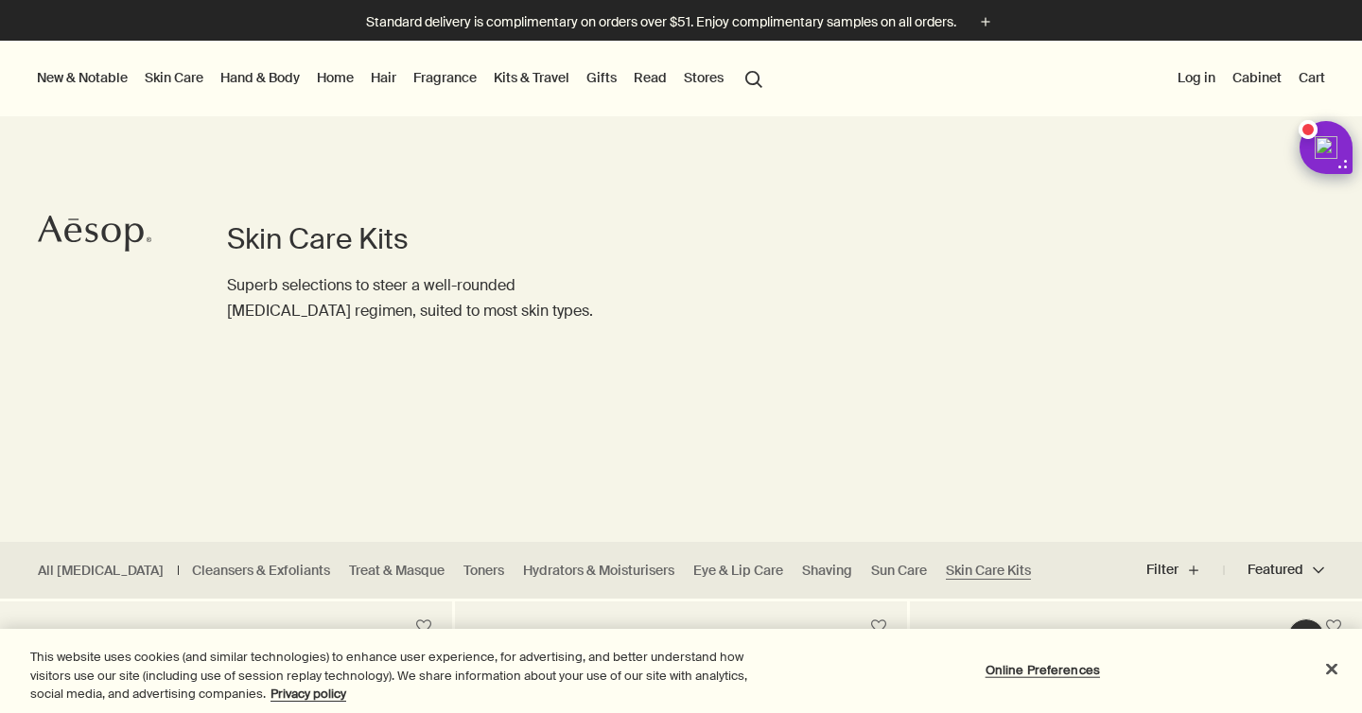
click at [341, 78] on link "Home" at bounding box center [335, 77] width 44 height 25
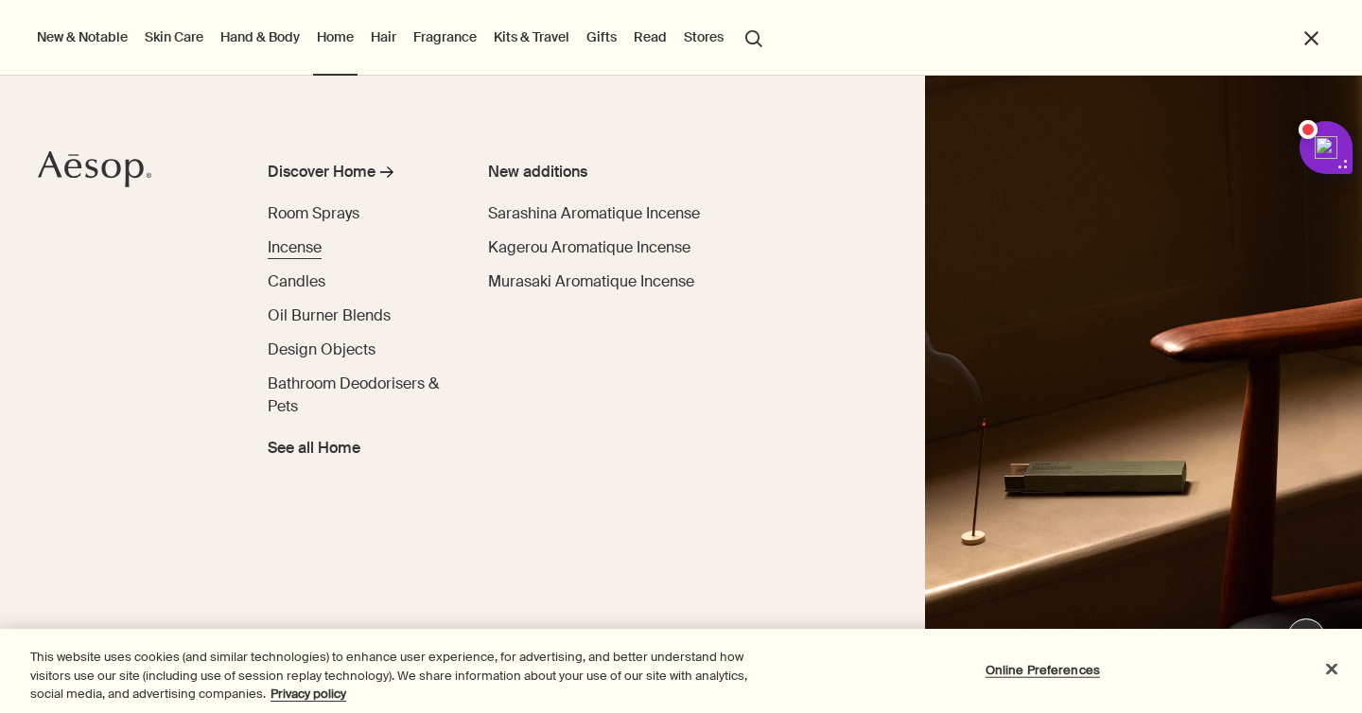
click at [307, 255] on span "Incense" at bounding box center [295, 247] width 54 height 20
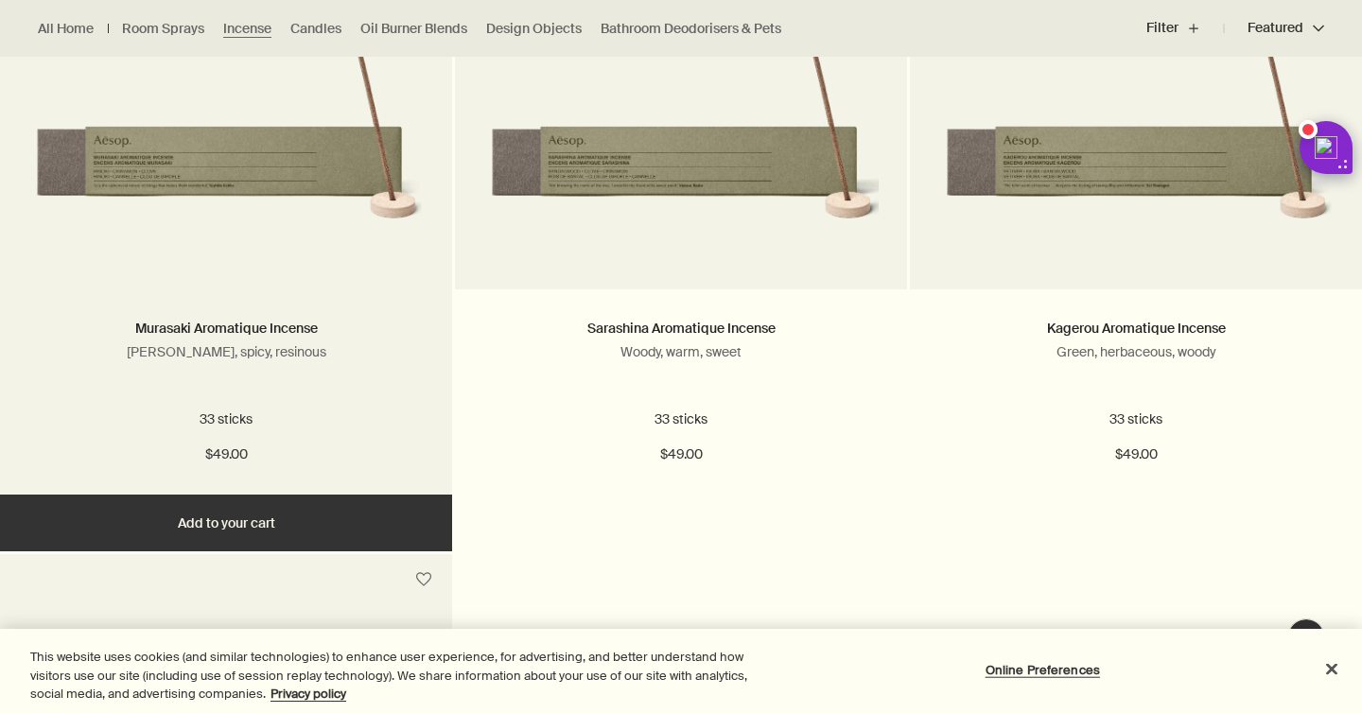
scroll to position [745, 0]
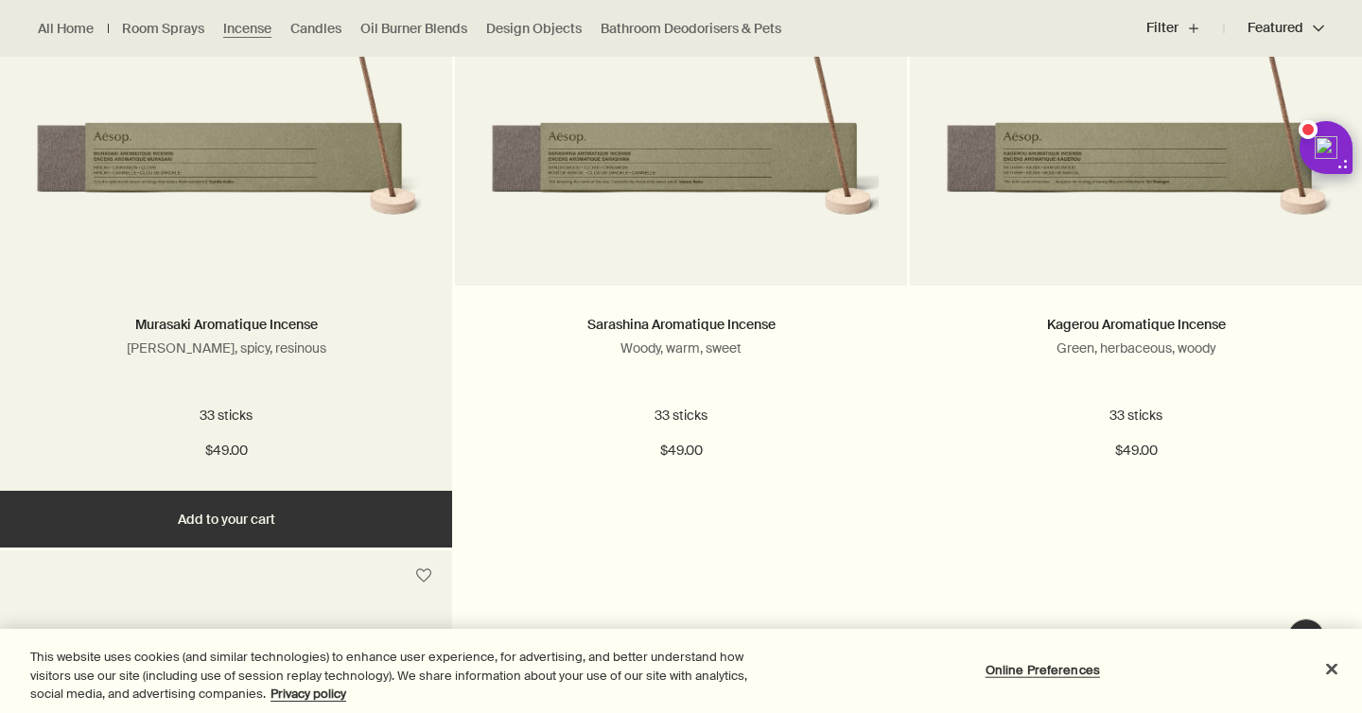
click at [277, 512] on button "Add Add to your cart" at bounding box center [226, 519] width 452 height 57
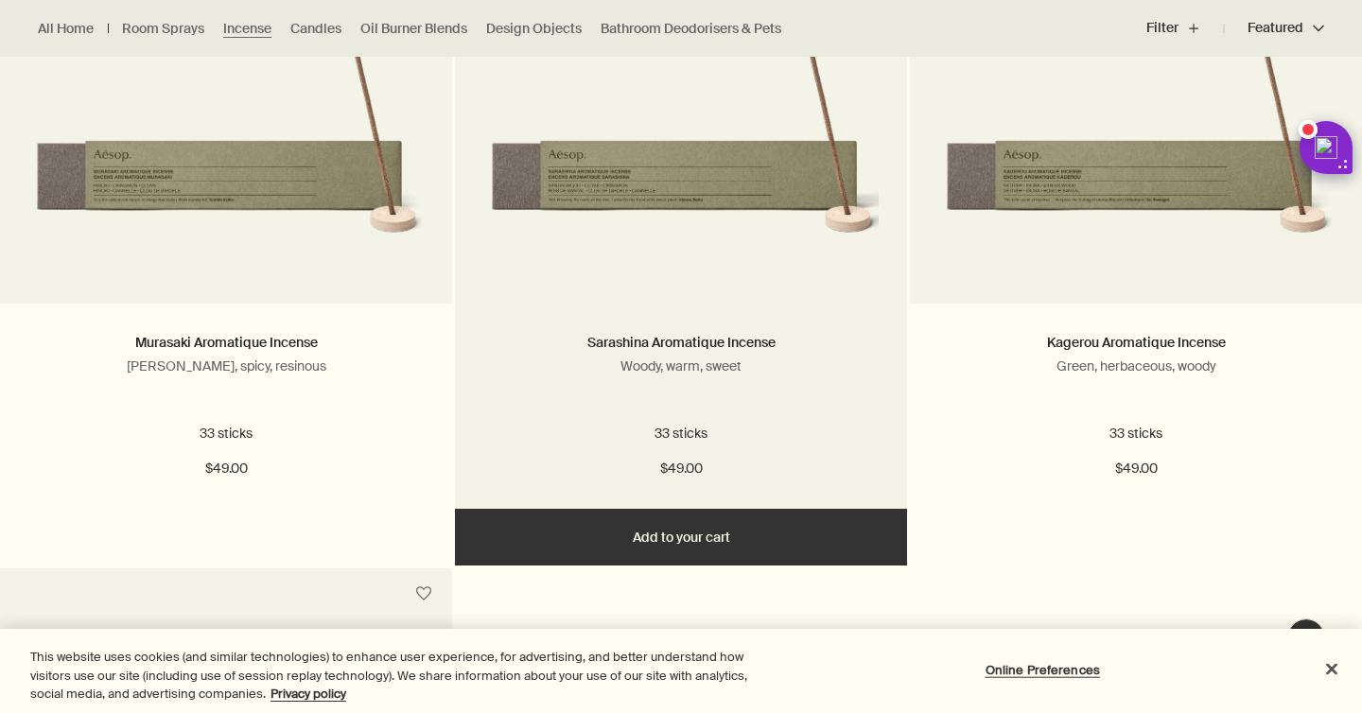
scroll to position [643, 0]
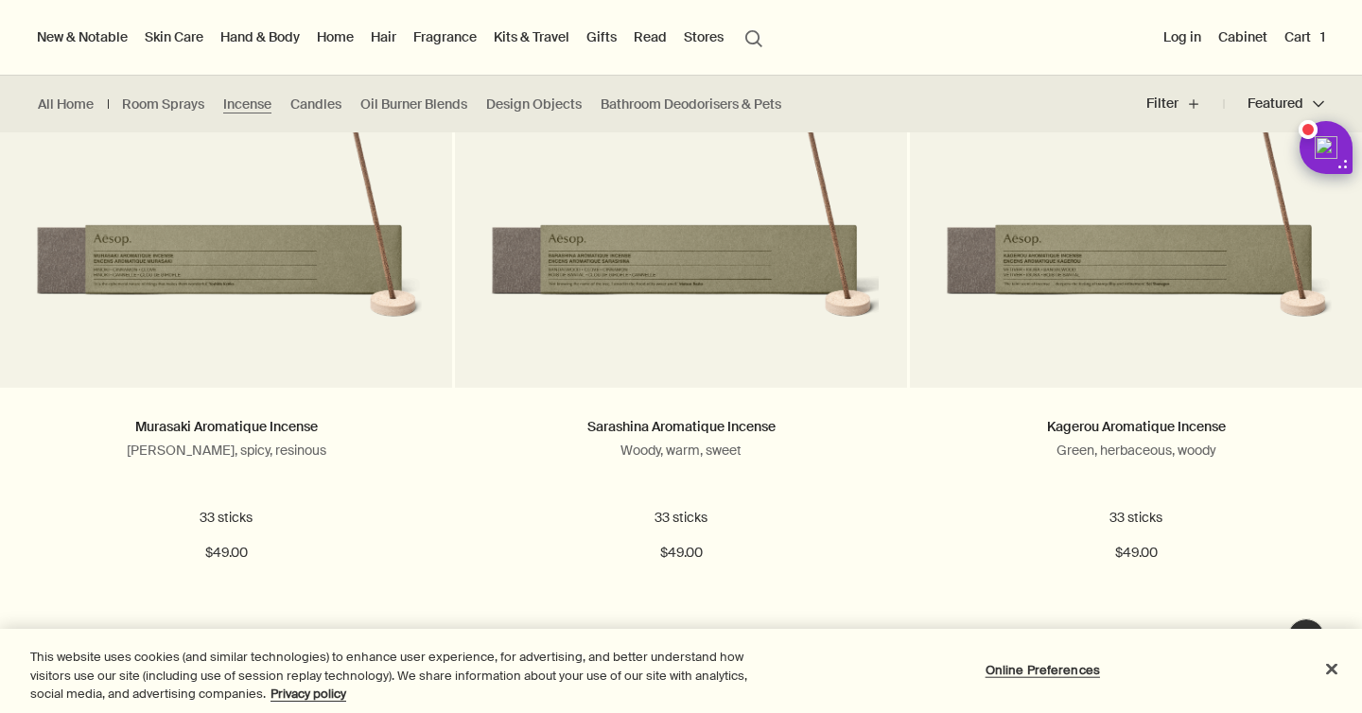
click at [1292, 40] on button "Cart 1" at bounding box center [1304, 37] width 48 height 25
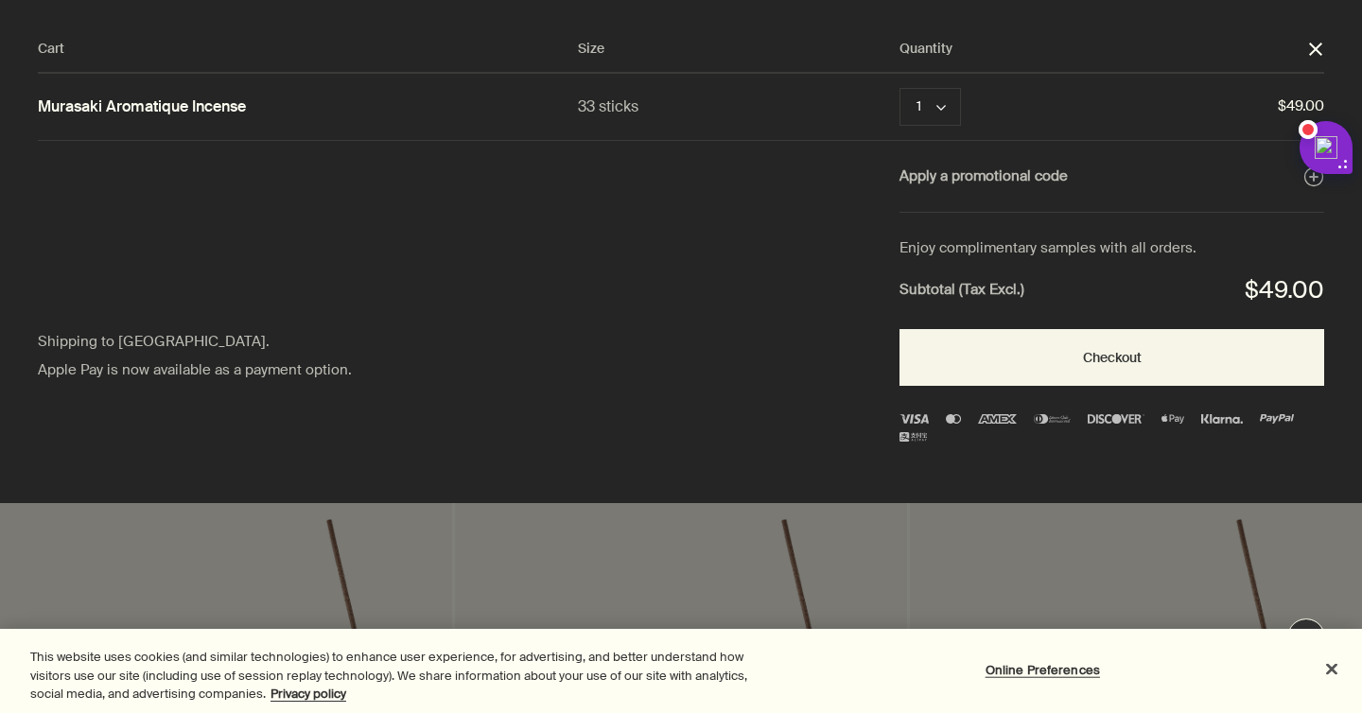
scroll to position [0, 0]
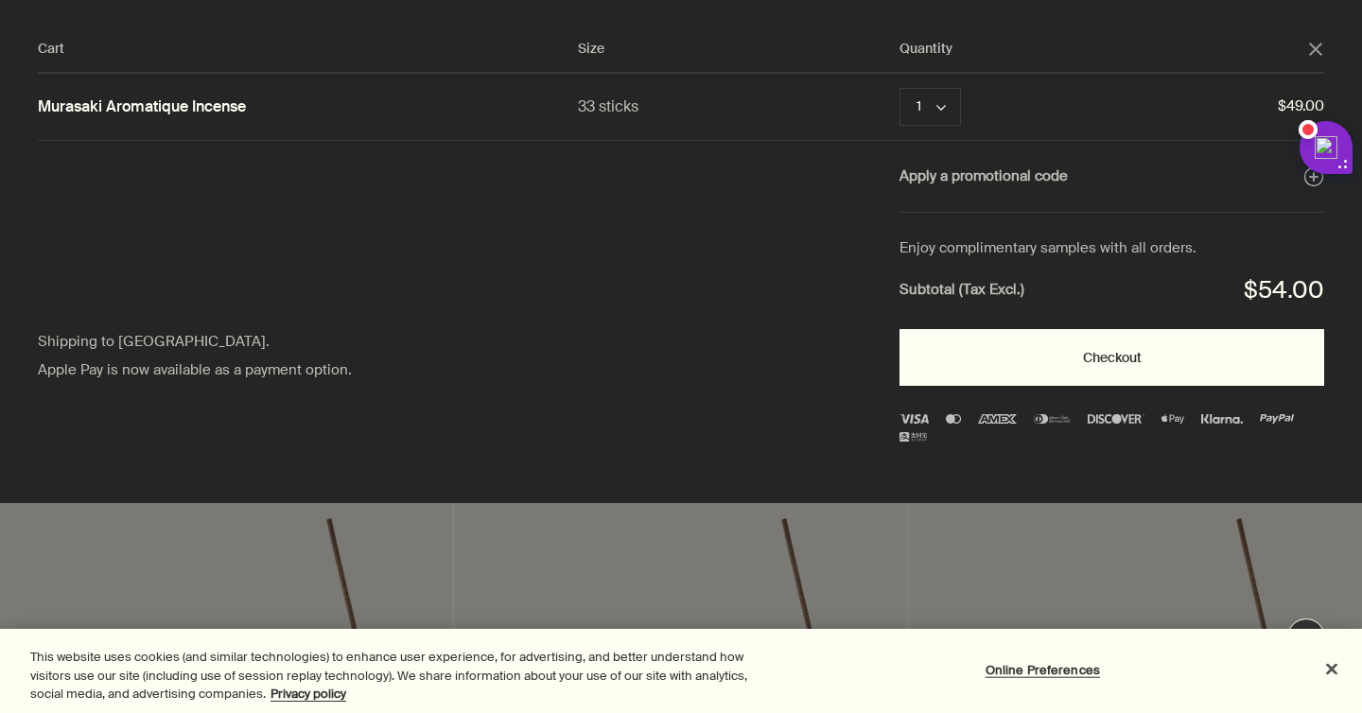
click at [979, 363] on button "Checkout" at bounding box center [1111, 357] width 425 height 57
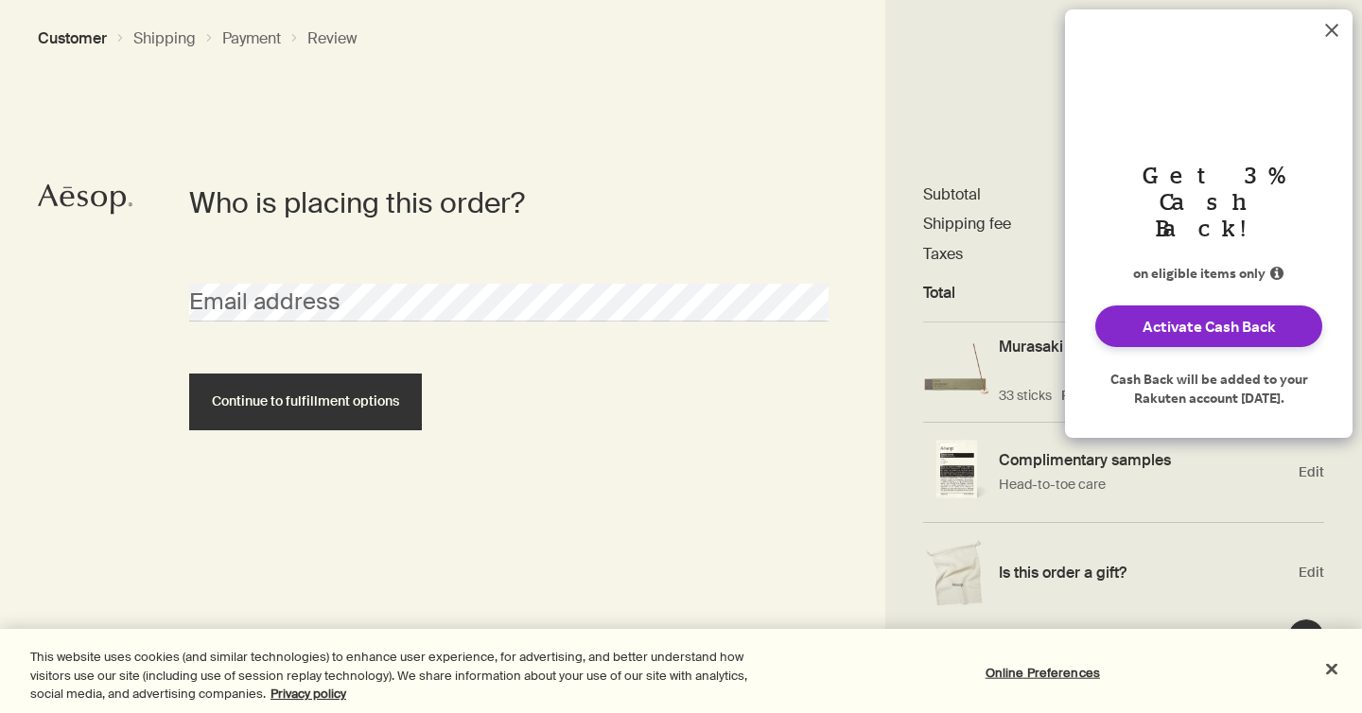
click at [1335, 33] on icon "Dismiss Rakuten Cash Back message" at bounding box center [1331, 30] width 13 height 13
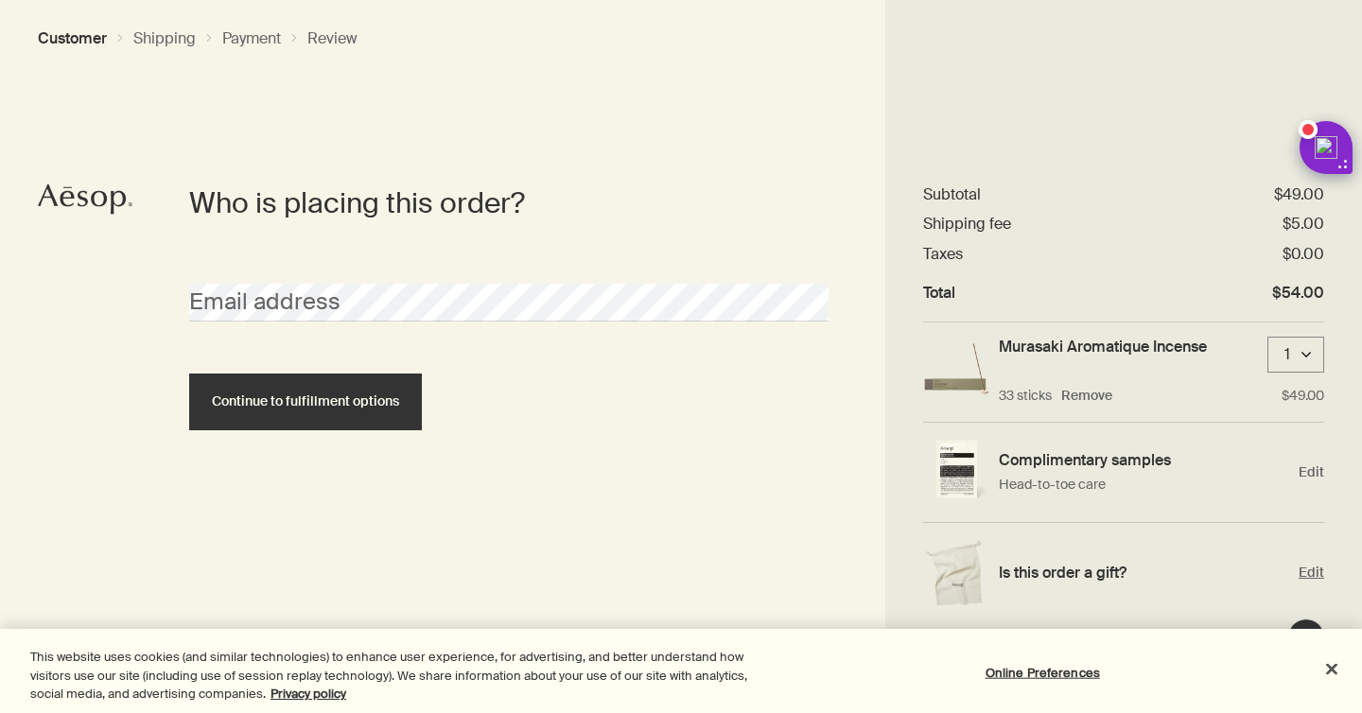
click at [1304, 571] on span "Edit" at bounding box center [1311, 573] width 26 height 18
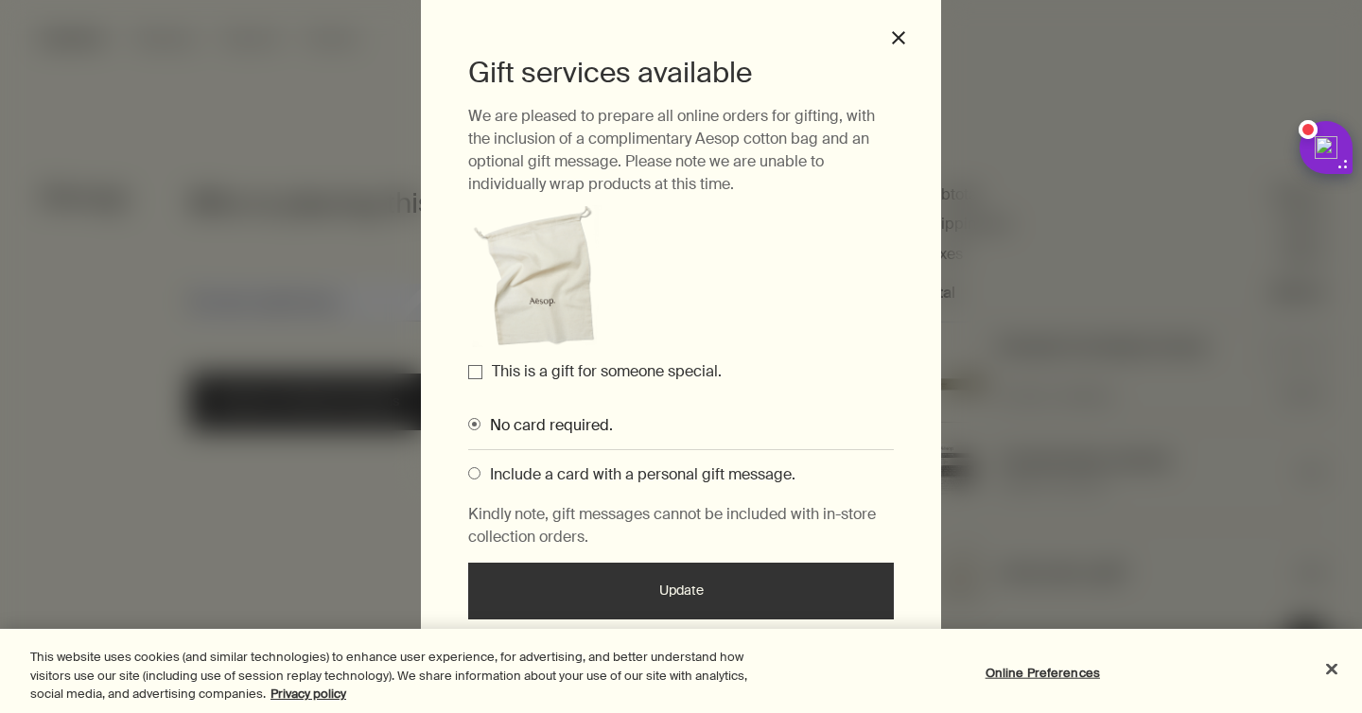
scroll to position [56, 0]
click at [537, 463] on span "Include a card with a personal gift message." at bounding box center [637, 473] width 315 height 20
click at [468, 463] on input "Include a card with a personal gift message." at bounding box center [468, 469] width 0 height 12
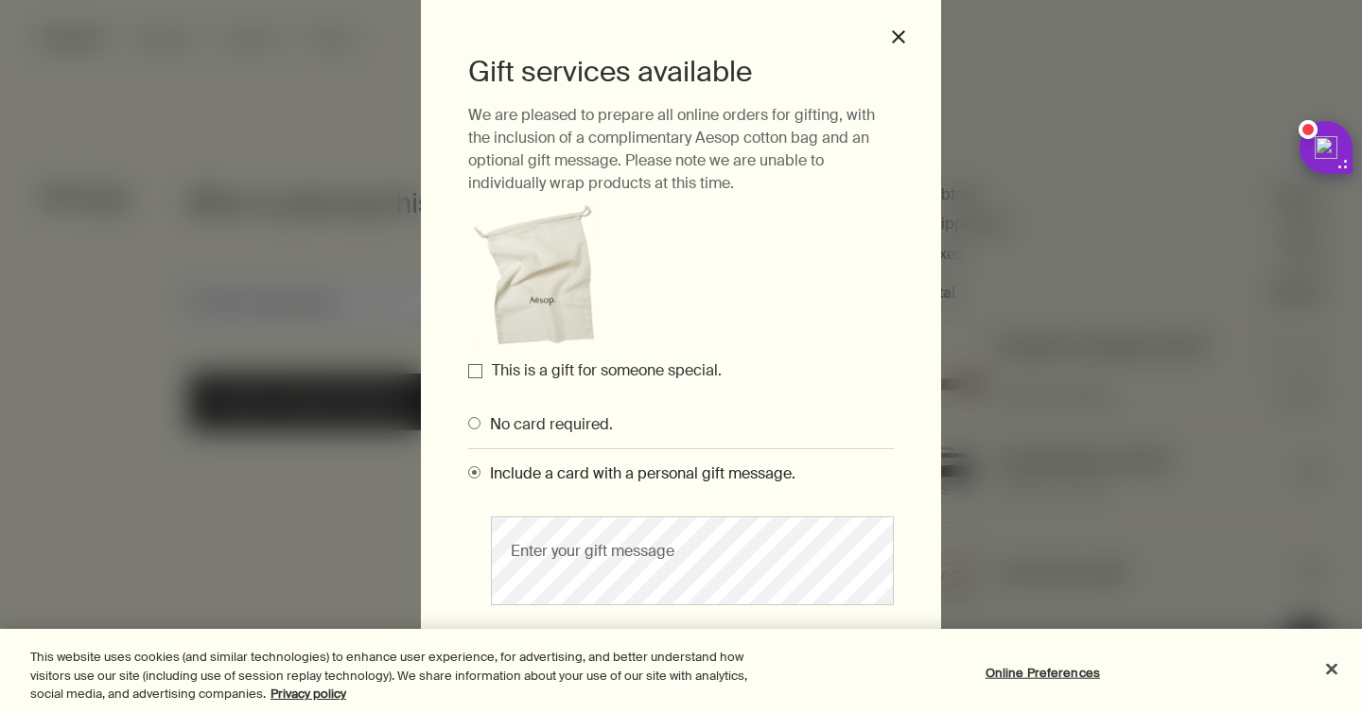
scroll to position [75, 0]
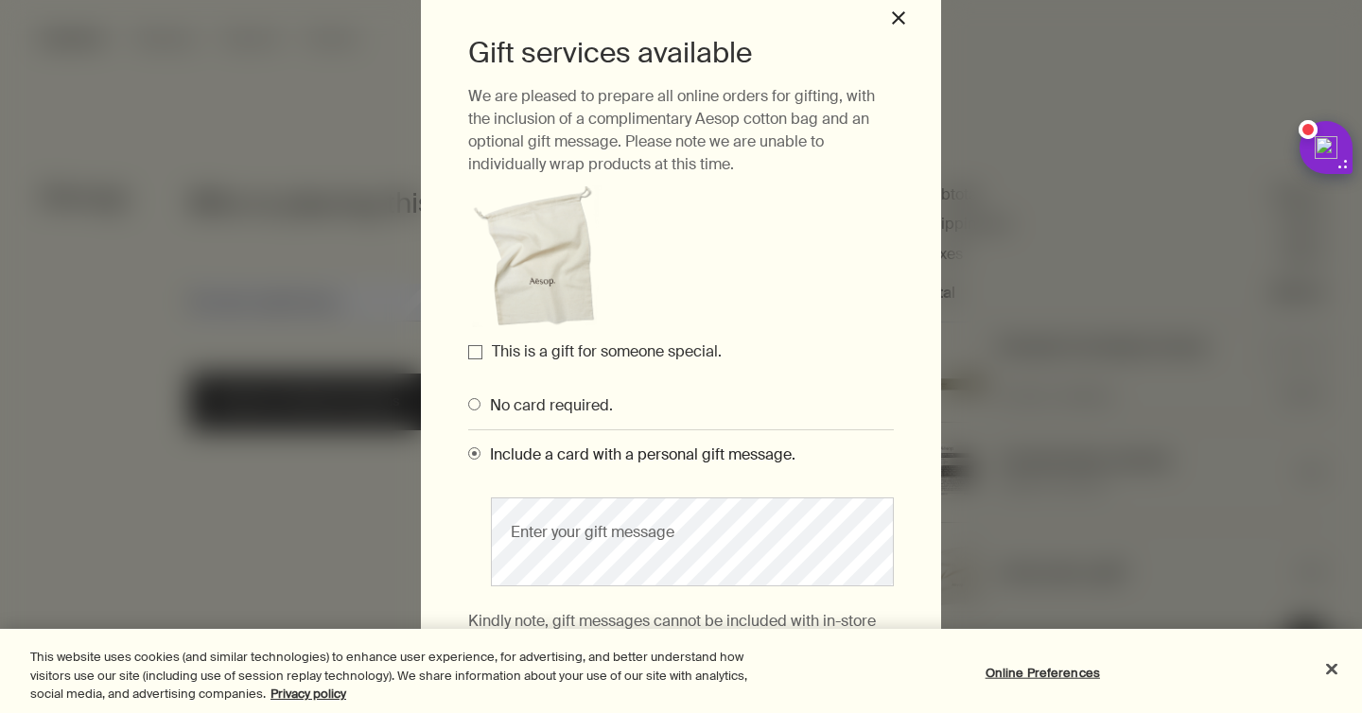
click at [497, 349] on label "This is a gift for someone special." at bounding box center [607, 351] width 230 height 20
click at [482, 349] on input "This is a gift for someone special." at bounding box center [475, 352] width 14 height 14
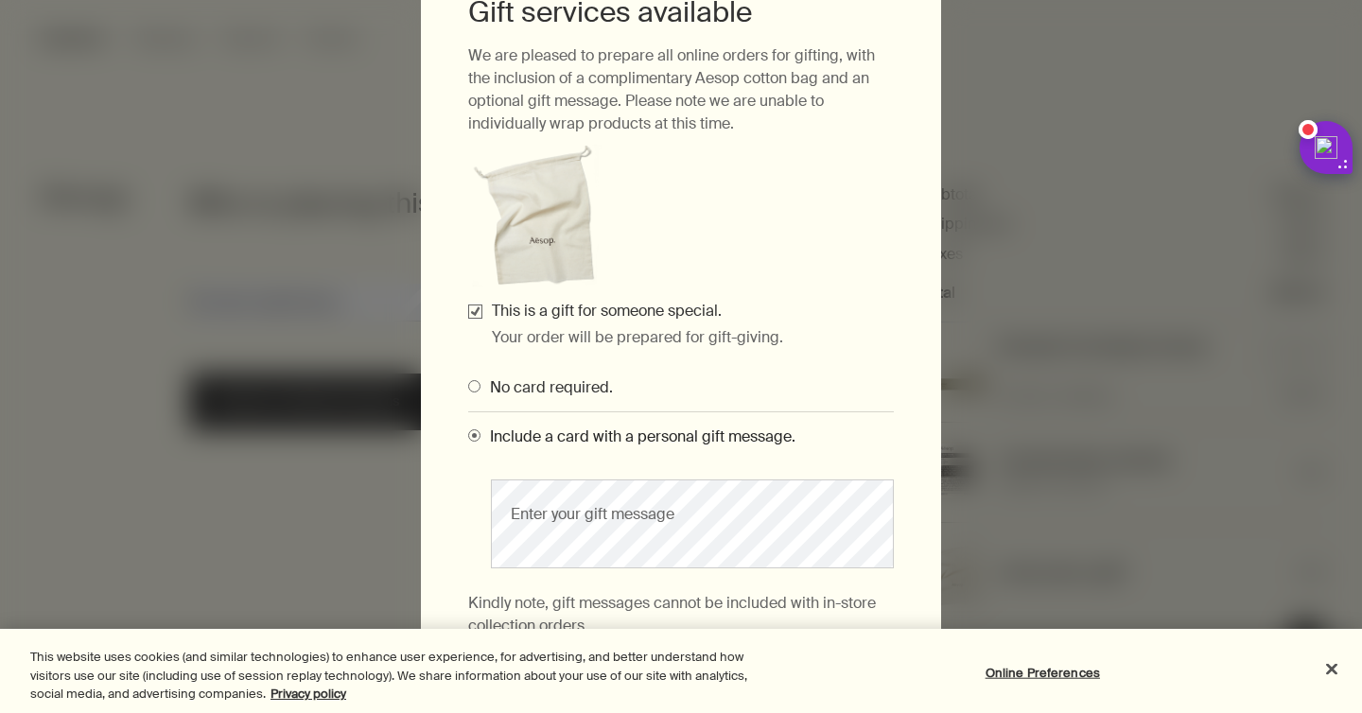
scroll to position [0, 0]
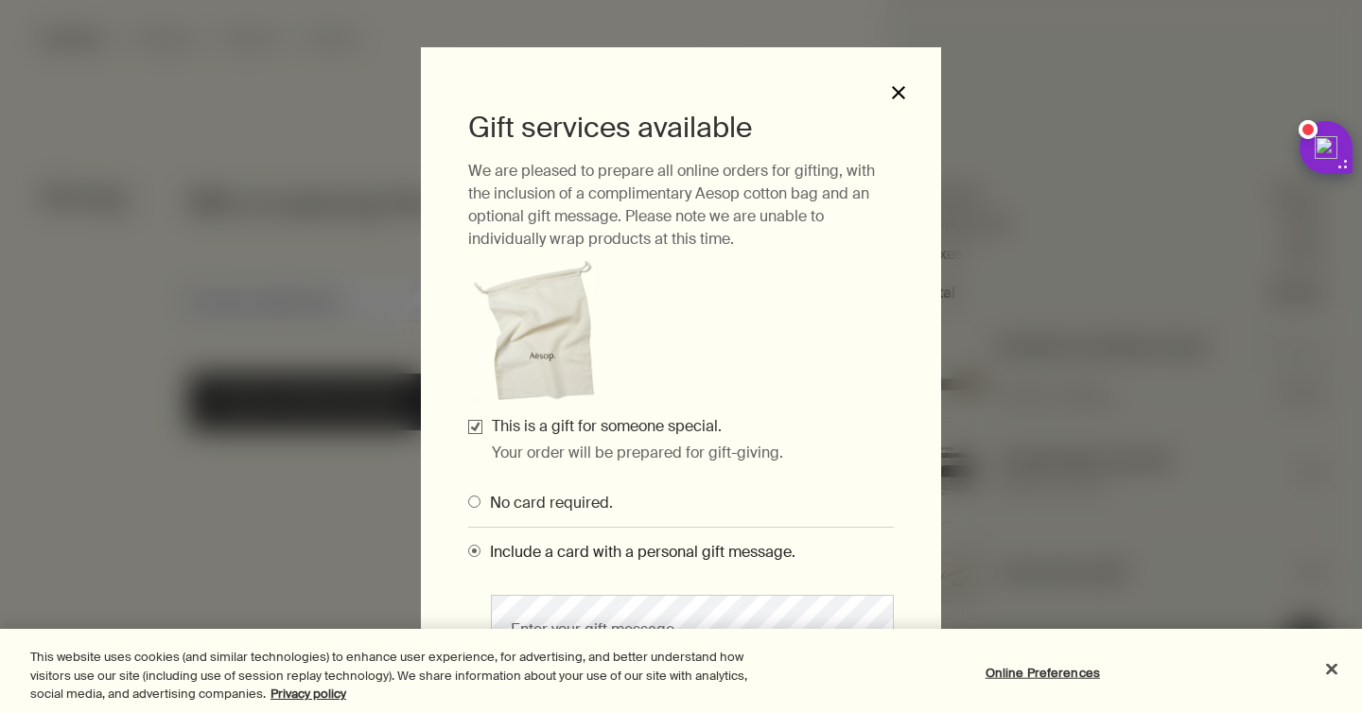
click at [898, 90] on button "close" at bounding box center [898, 92] width 17 height 17
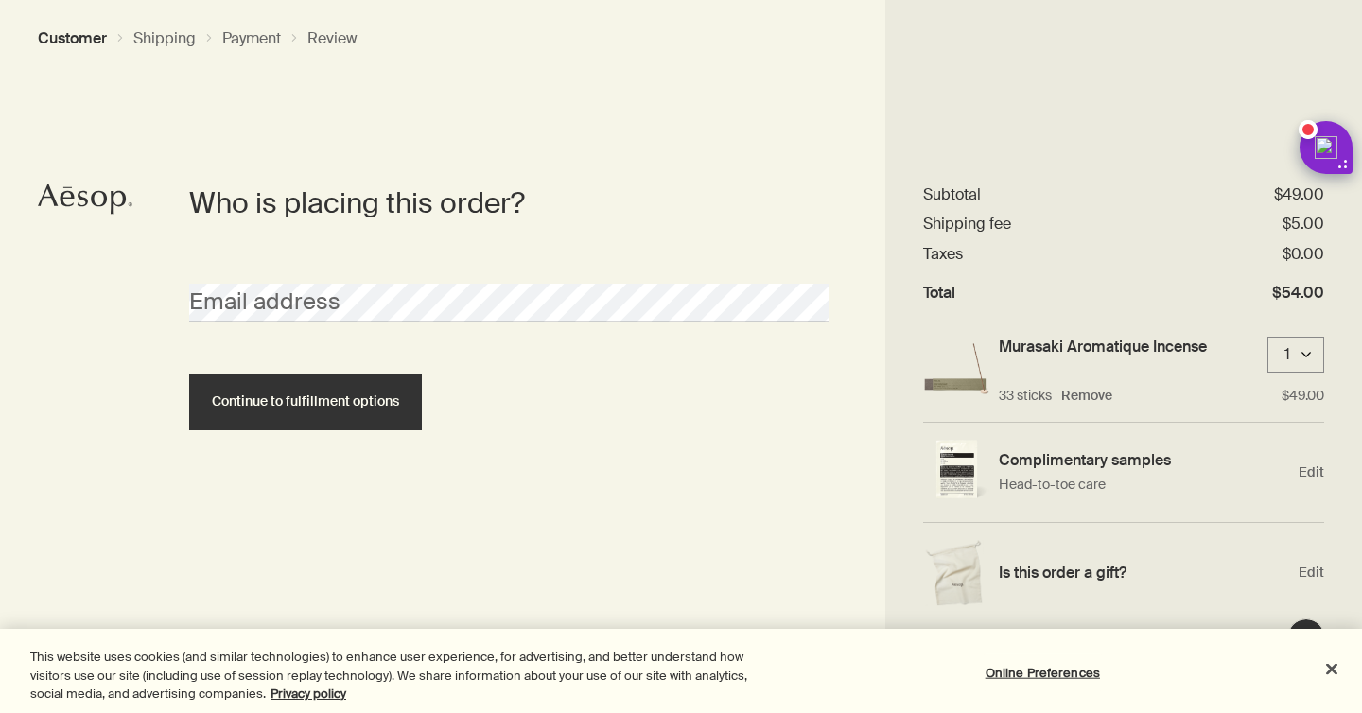
click at [60, 215] on link "Aesop logo" at bounding box center [85, 202] width 95 height 36
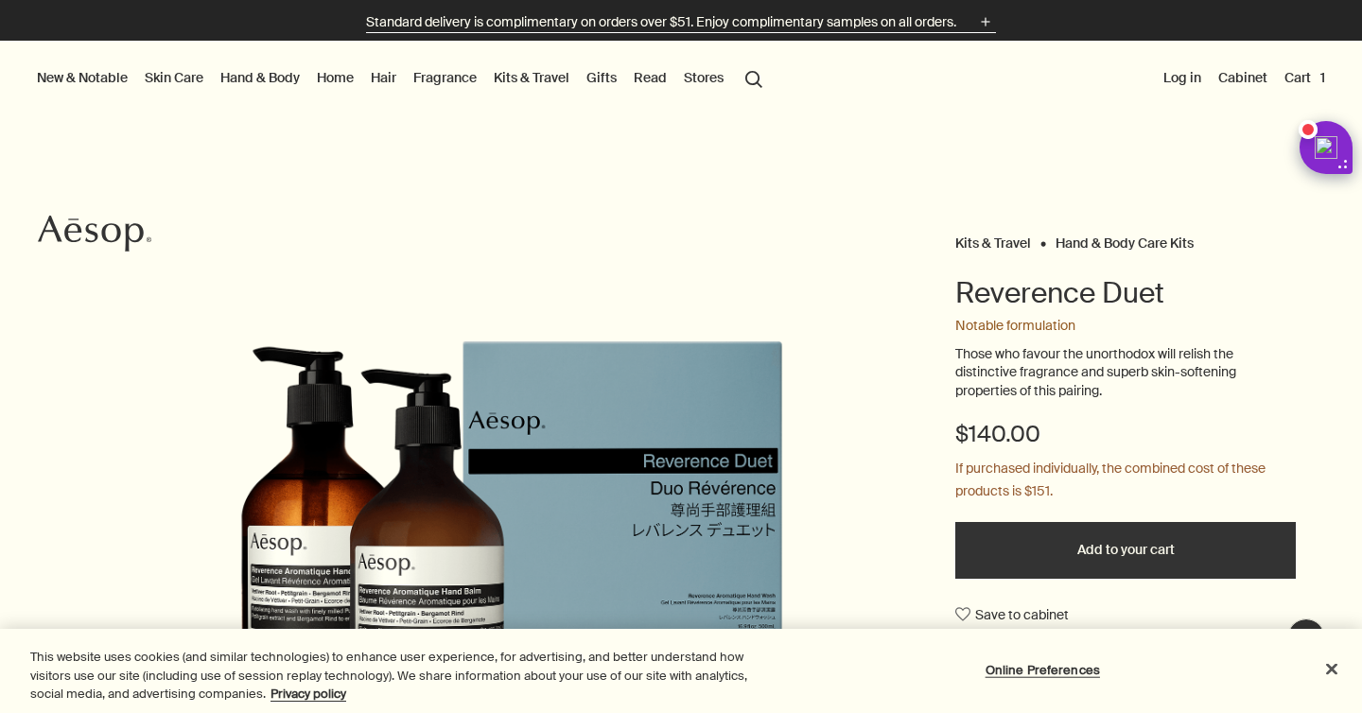
click at [877, 21] on p "Standard delivery is complimentary on orders over $51. Enjoy complimentary samp…" at bounding box center [661, 22] width 590 height 20
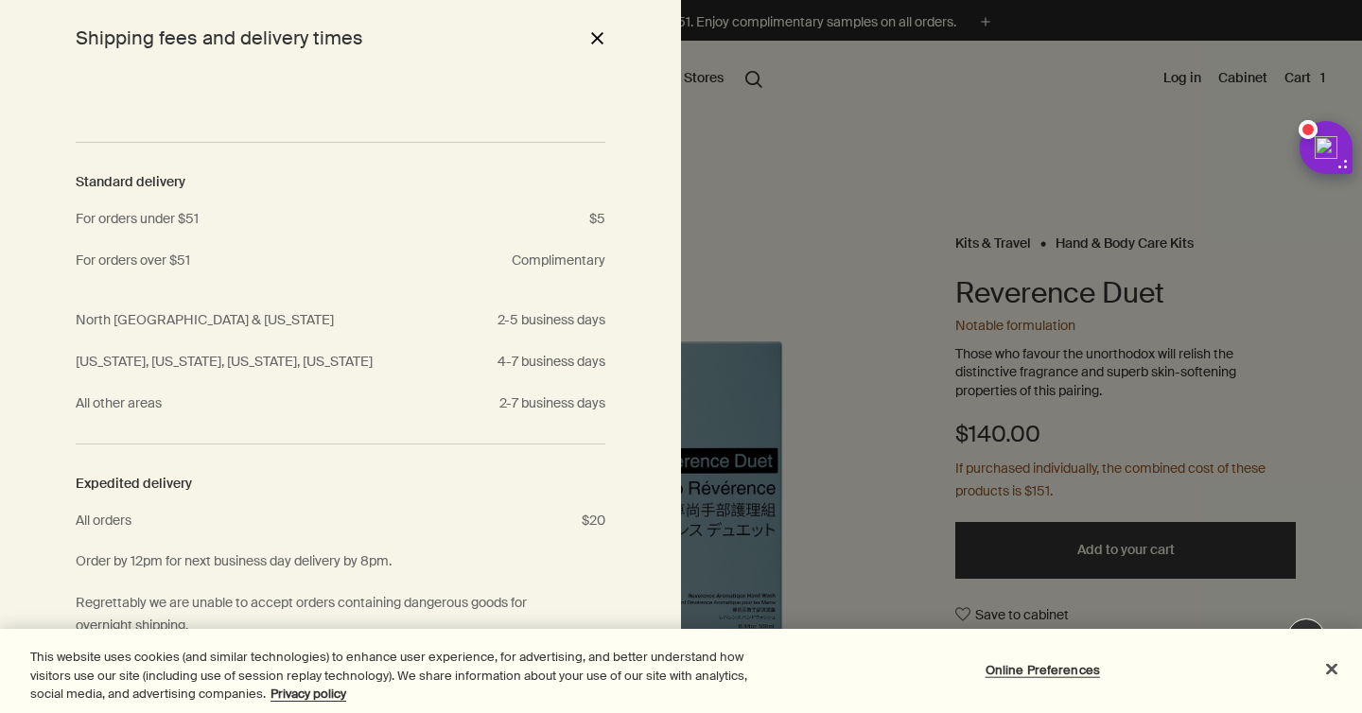
click at [603, 33] on button "close" at bounding box center [596, 38] width 23 height 32
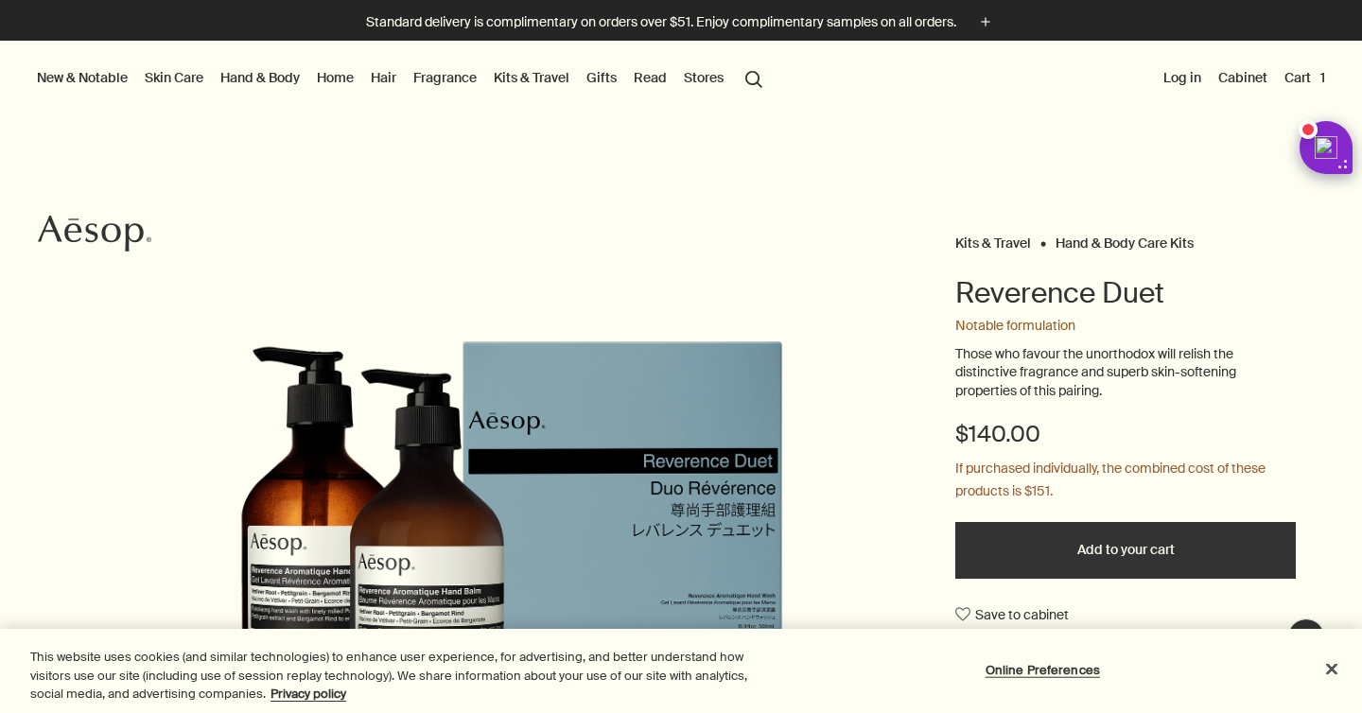
click at [1070, 563] on button "Add to your cart" at bounding box center [1125, 550] width 340 height 57
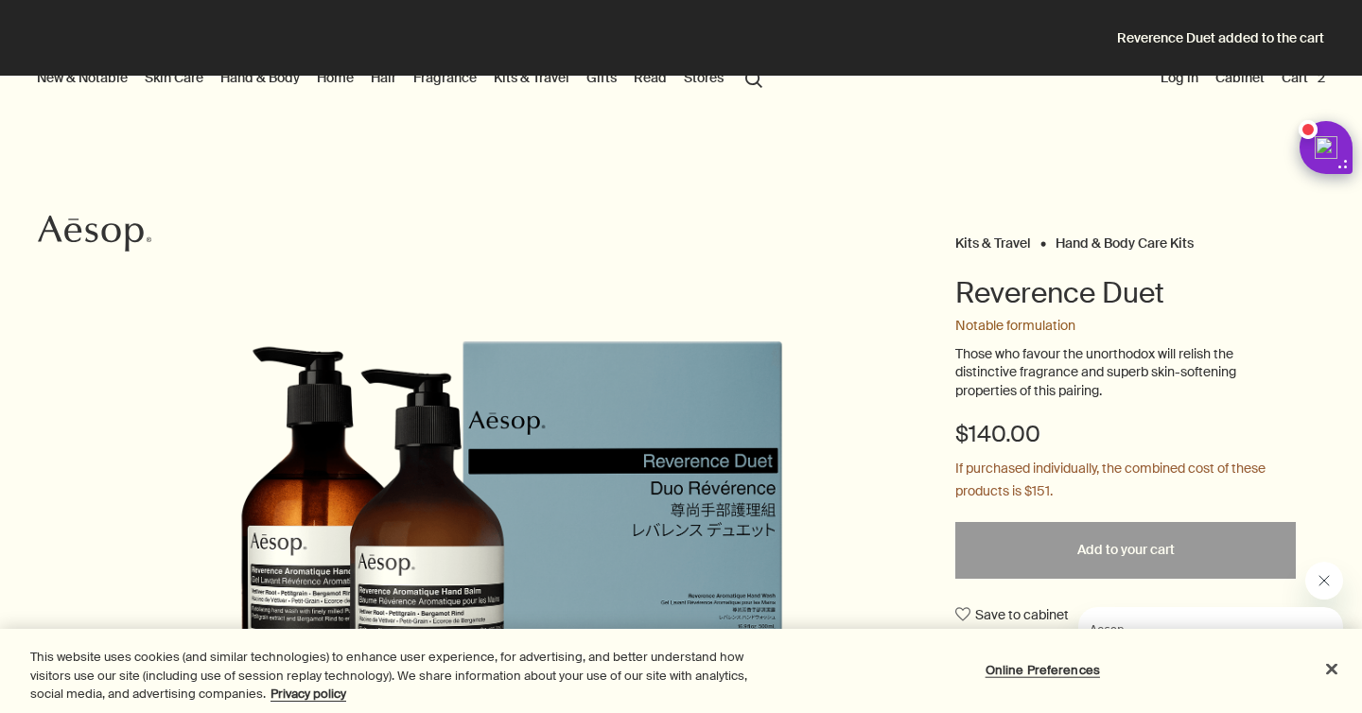
click at [1297, 80] on button "Cart 2" at bounding box center [1303, 77] width 51 height 25
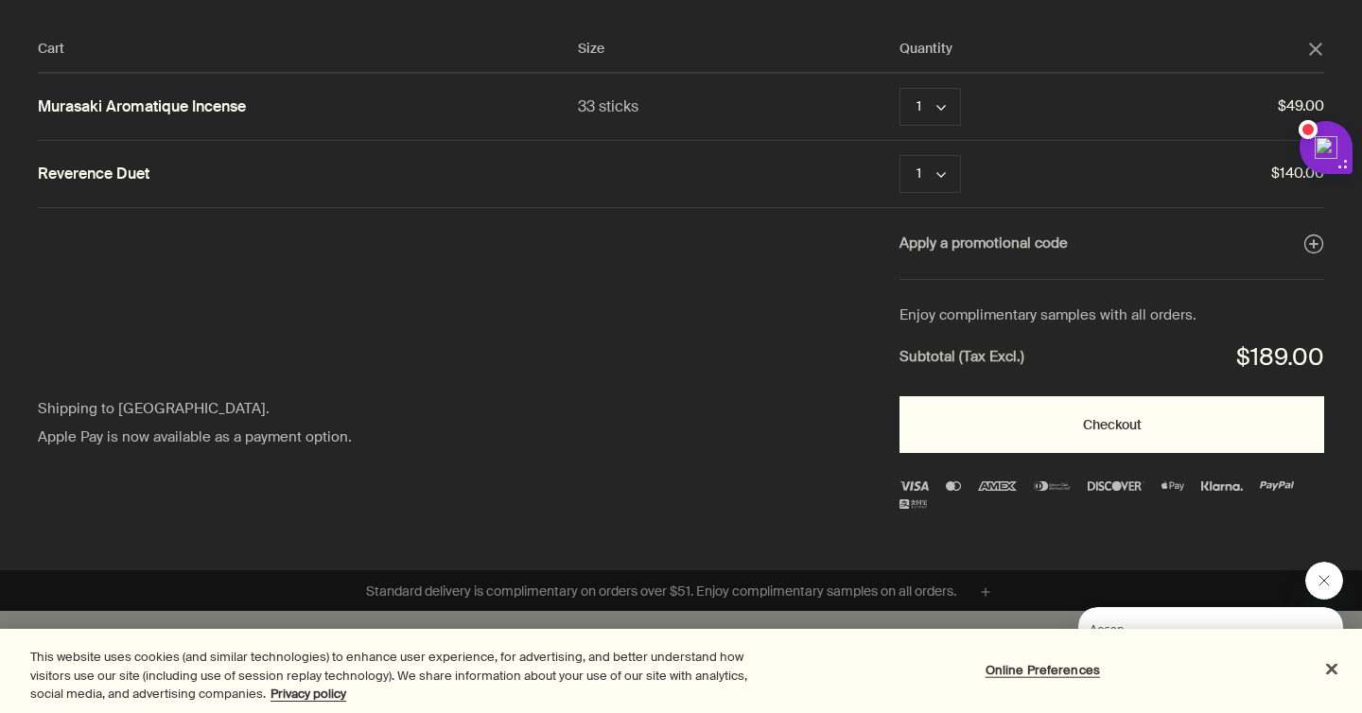
click at [965, 439] on button "Checkout" at bounding box center [1111, 424] width 425 height 57
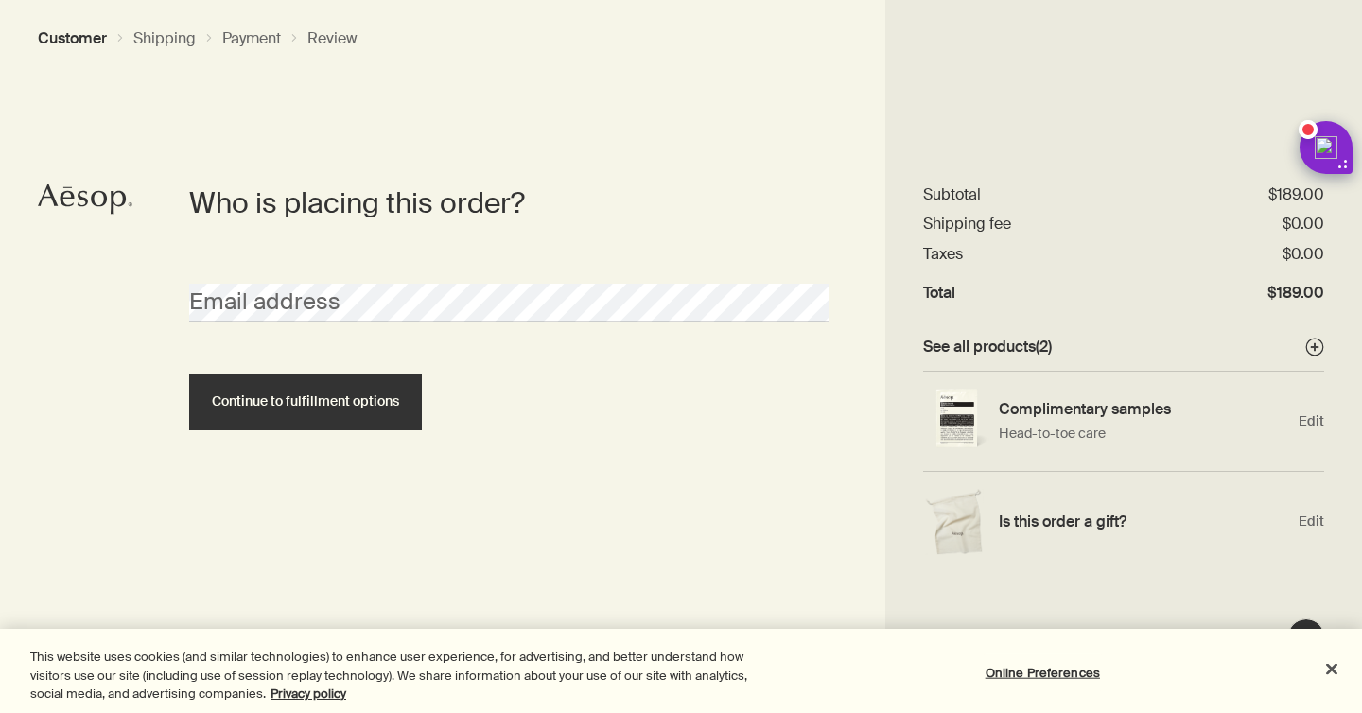
click at [1312, 343] on polygon at bounding box center [1315, 346] width 6 height 6
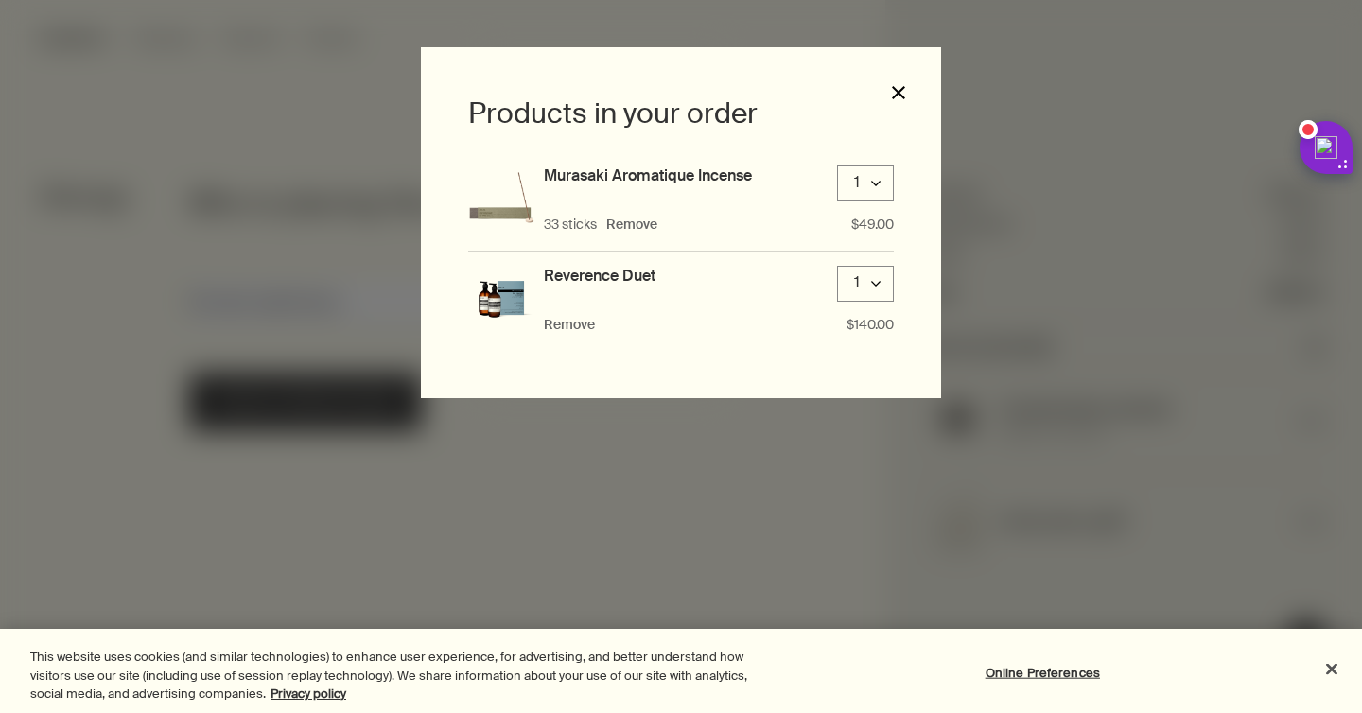
click at [896, 91] on button "close" at bounding box center [898, 92] width 17 height 17
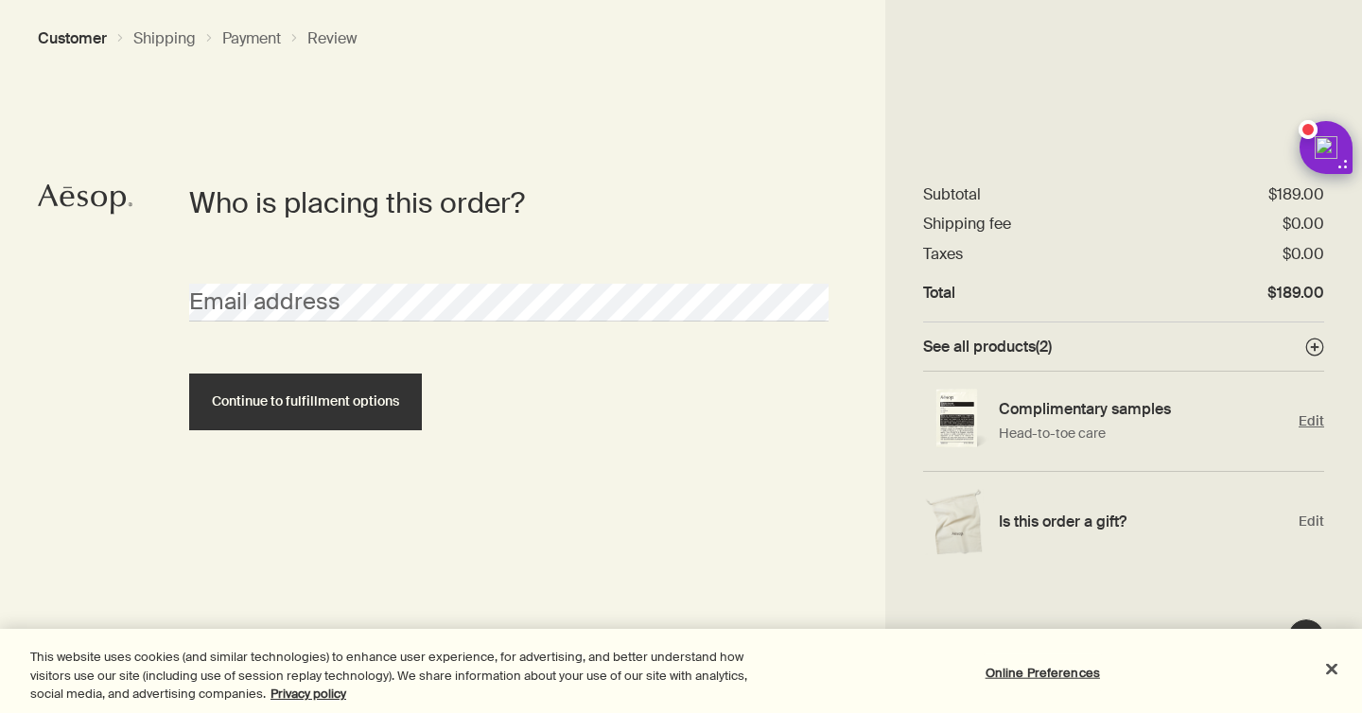
click at [1054, 429] on p "Head-to-toe care" at bounding box center [1144, 434] width 290 height 20
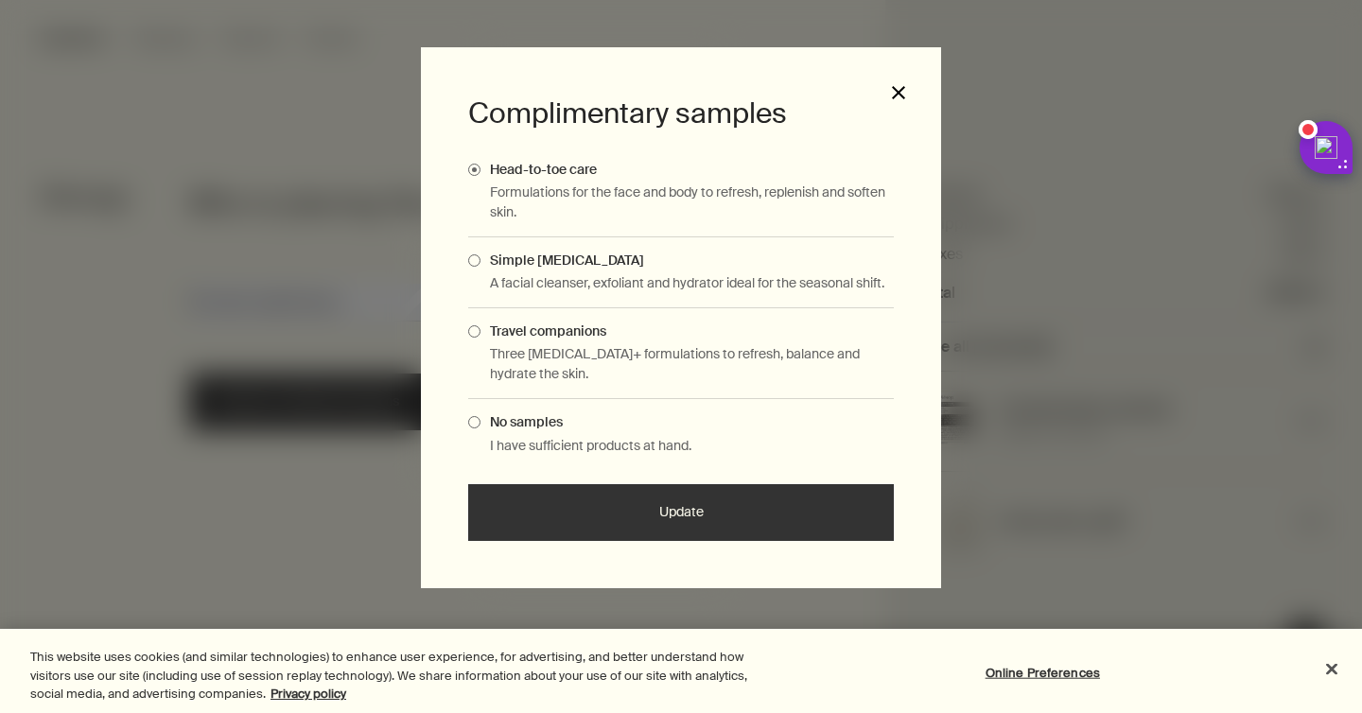
click at [900, 87] on button "close" at bounding box center [898, 92] width 17 height 17
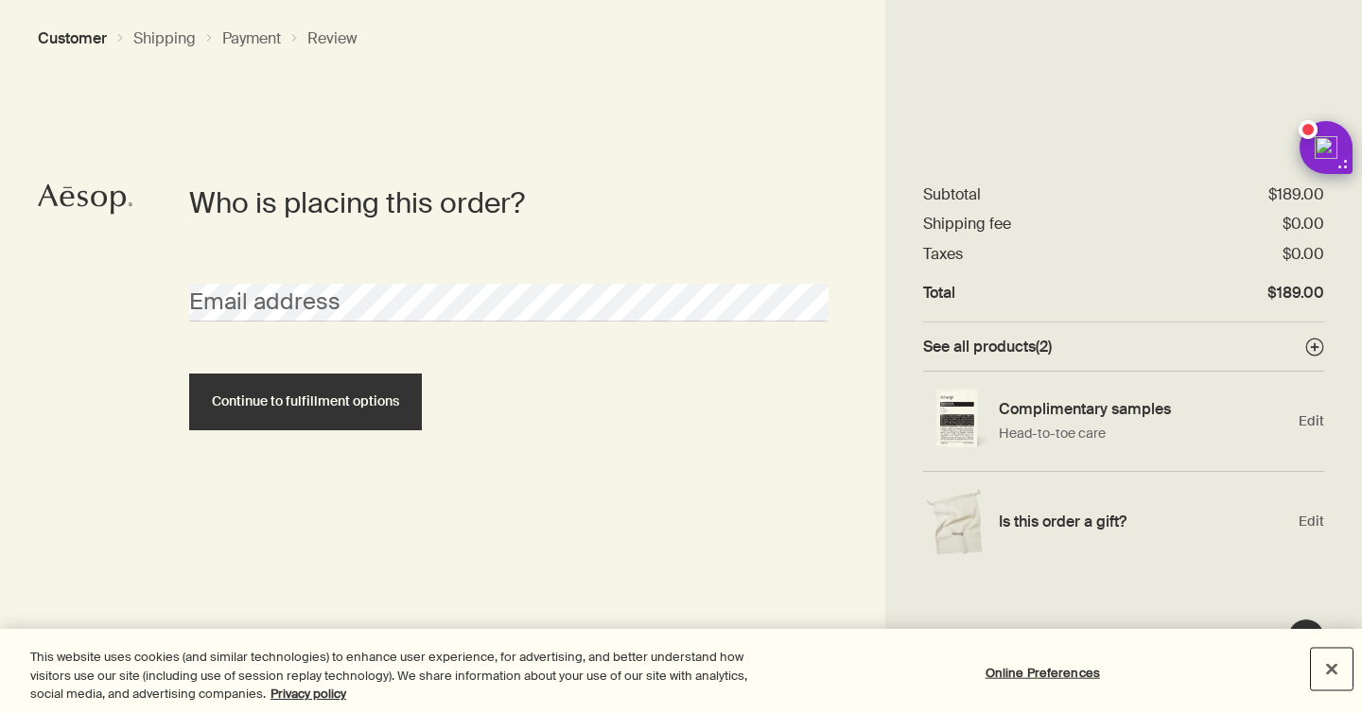
click at [1331, 664] on button "Close" at bounding box center [1332, 669] width 42 height 42
